Goal: Task Accomplishment & Management: Complete application form

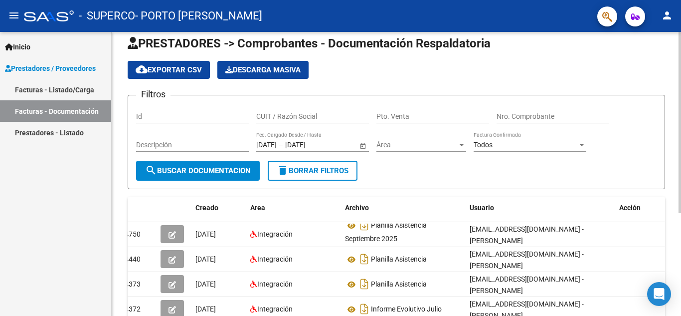
scroll to position [12, 0]
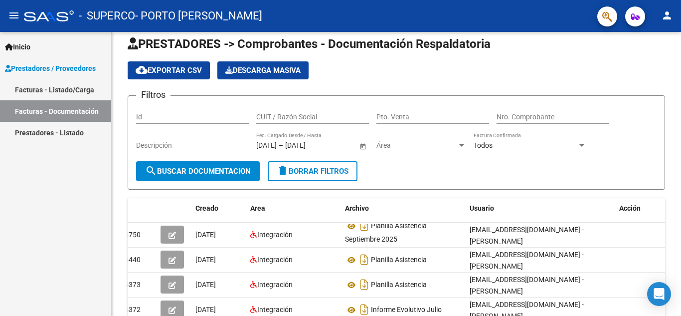
click at [60, 89] on link "Facturas - Listado/Carga" at bounding box center [55, 89] width 111 height 21
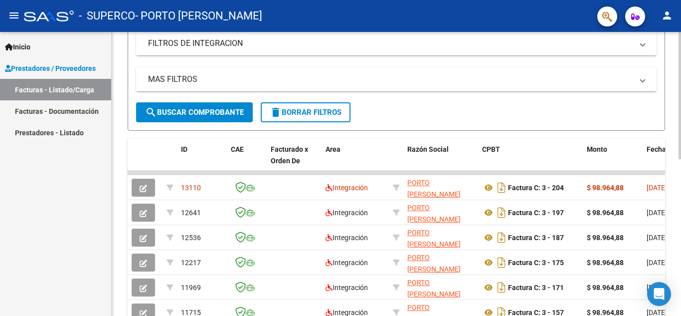
scroll to position [211, 0]
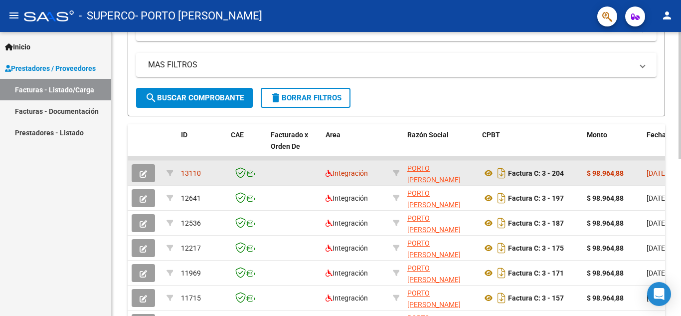
click at [147, 169] on button "button" at bounding box center [143, 173] width 23 height 18
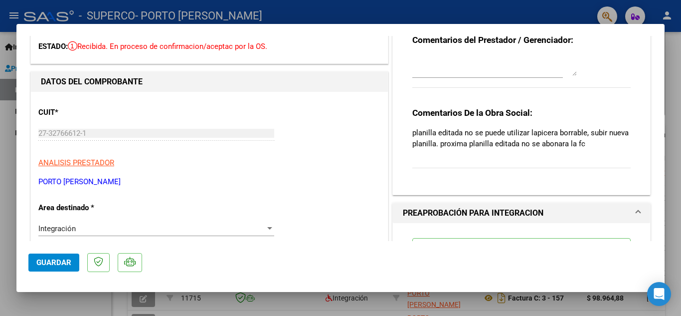
scroll to position [0, 0]
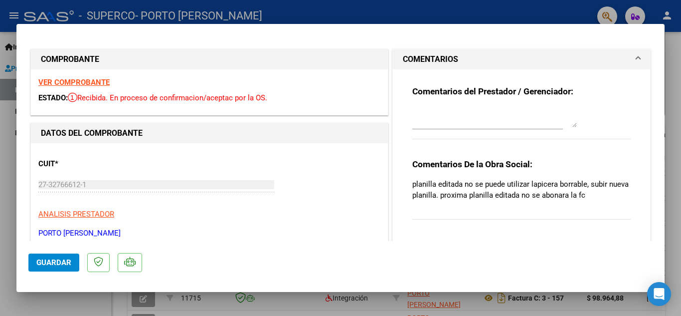
click at [435, 12] on div at bounding box center [340, 158] width 681 height 316
type input "$ 0,00"
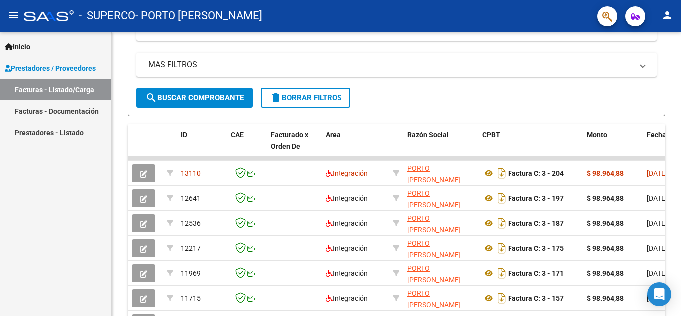
scroll to position [211, 0]
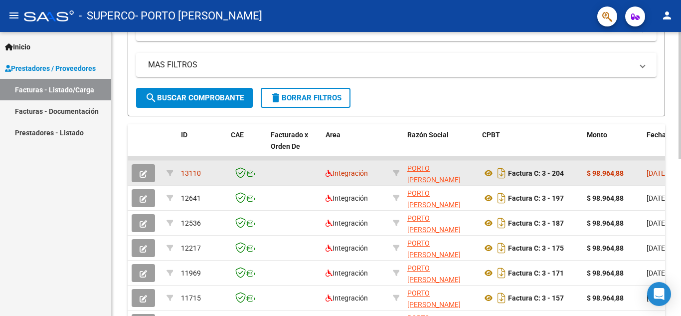
click at [146, 176] on icon "button" at bounding box center [143, 173] width 7 height 7
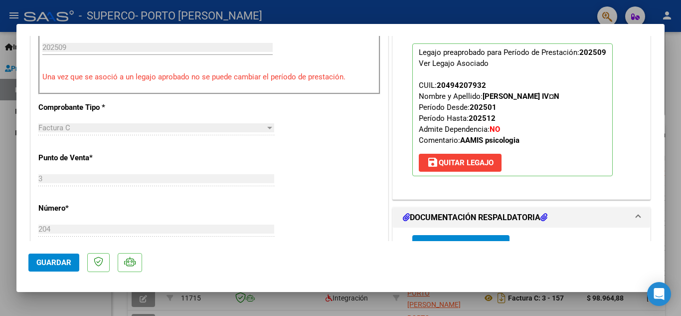
scroll to position [449, 0]
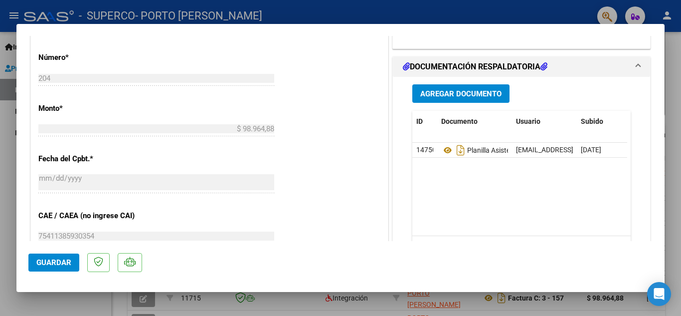
click at [455, 94] on span "Agregar Documento" at bounding box center [460, 93] width 81 height 9
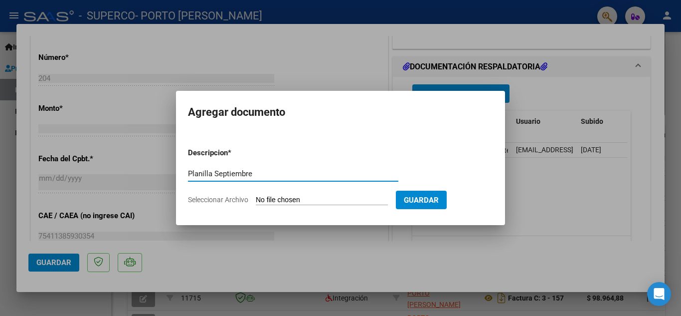
type input "Planilla Septiembre"
click at [281, 201] on input "Seleccionar Archivo" at bounding box center [322, 199] width 132 height 9
type input "C:\fakepath\Planilla [DATE].pdf"
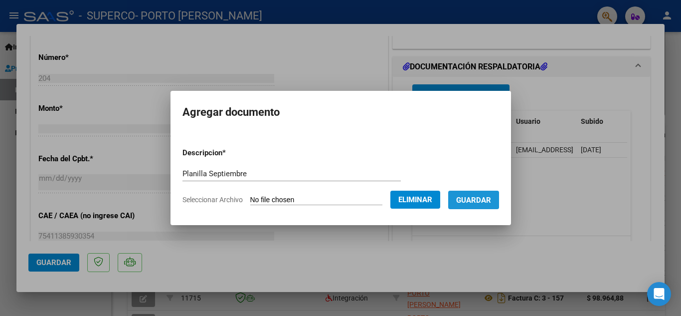
click at [474, 195] on span "Guardar" at bounding box center [473, 199] width 35 height 9
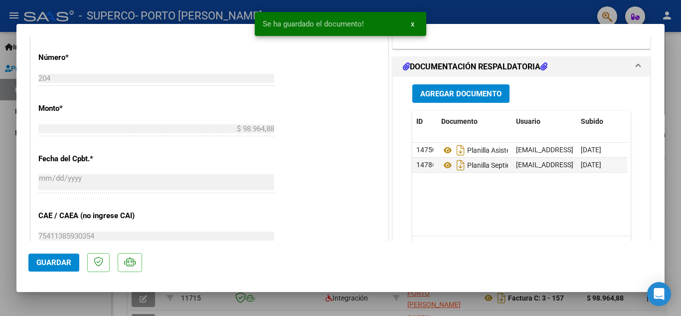
scroll to position [0, 49]
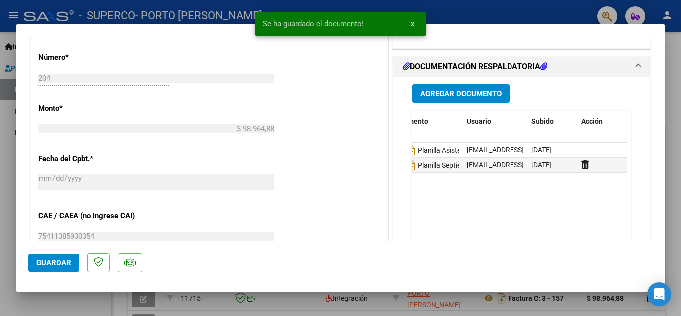
click at [63, 266] on span "Guardar" at bounding box center [53, 262] width 35 height 9
click at [678, 68] on div at bounding box center [340, 158] width 681 height 316
type input "$ 0,00"
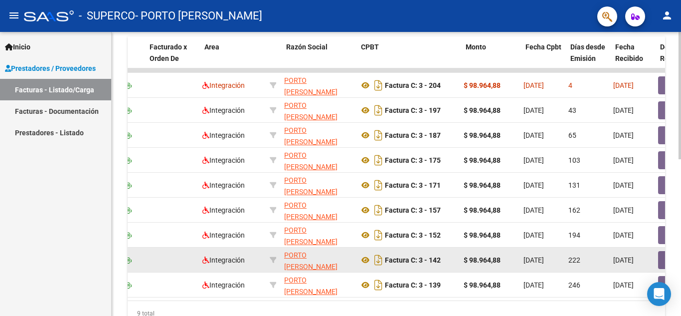
scroll to position [0, 121]
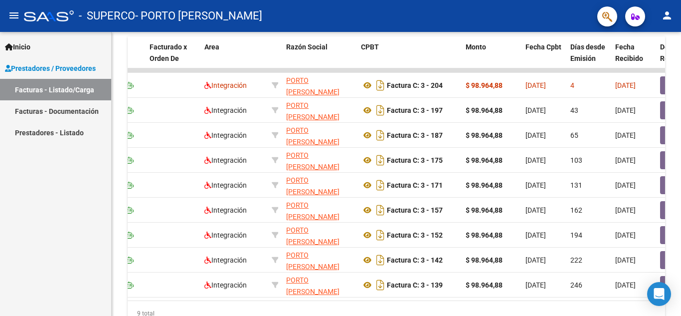
drag, startPoint x: 177, startPoint y: 300, endPoint x: 93, endPoint y: 300, distance: 83.8
click at [93, 300] on mat-sidenav-container "Inicio Instructivos Contacto OS Prestadores / Proveedores Facturas - Listado/Ca…" at bounding box center [340, 174] width 681 height 284
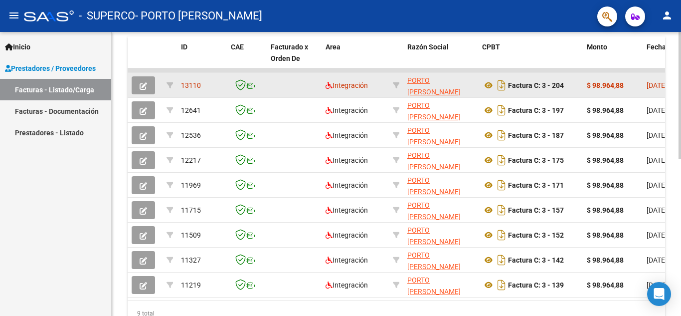
click at [144, 84] on icon "button" at bounding box center [143, 85] width 7 height 7
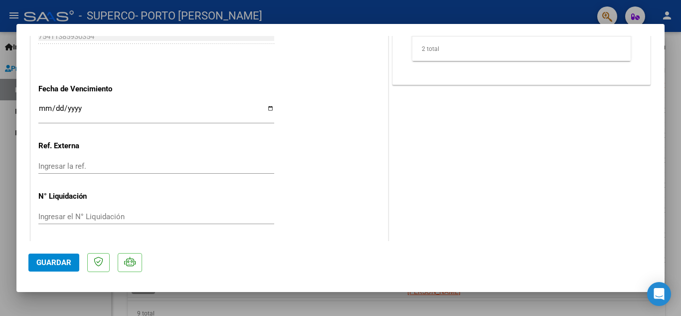
scroll to position [651, 0]
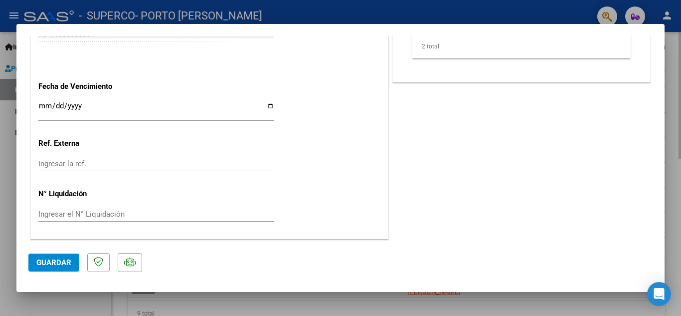
click at [672, 96] on div at bounding box center [340, 158] width 681 height 316
type input "$ 0,00"
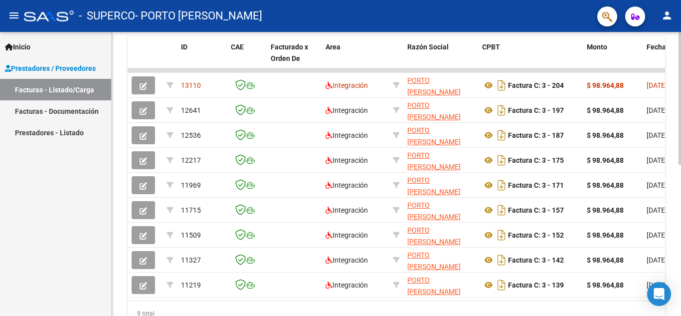
scroll to position [299, 0]
